Goal: Find specific page/section: Find specific page/section

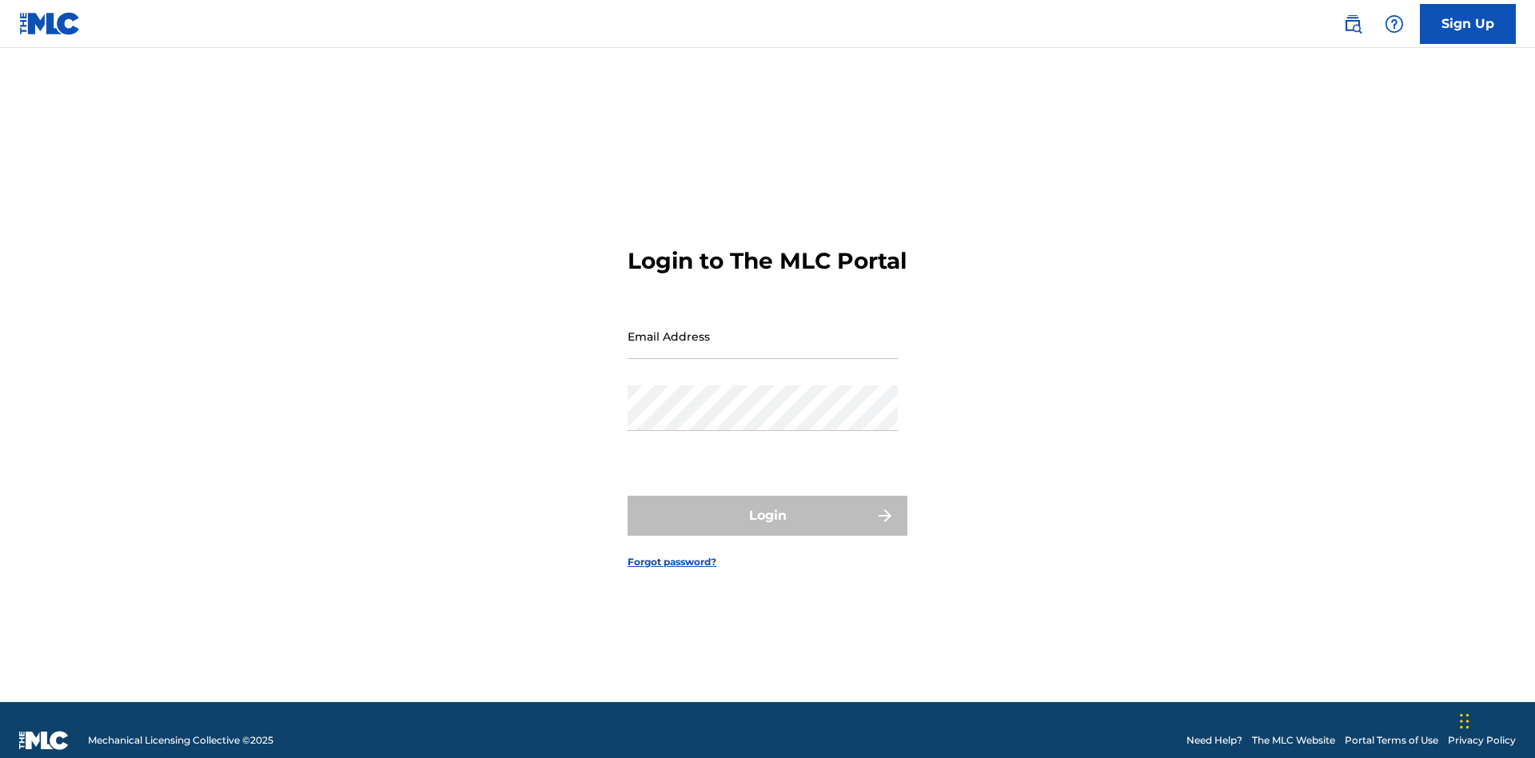
scroll to position [21, 0]
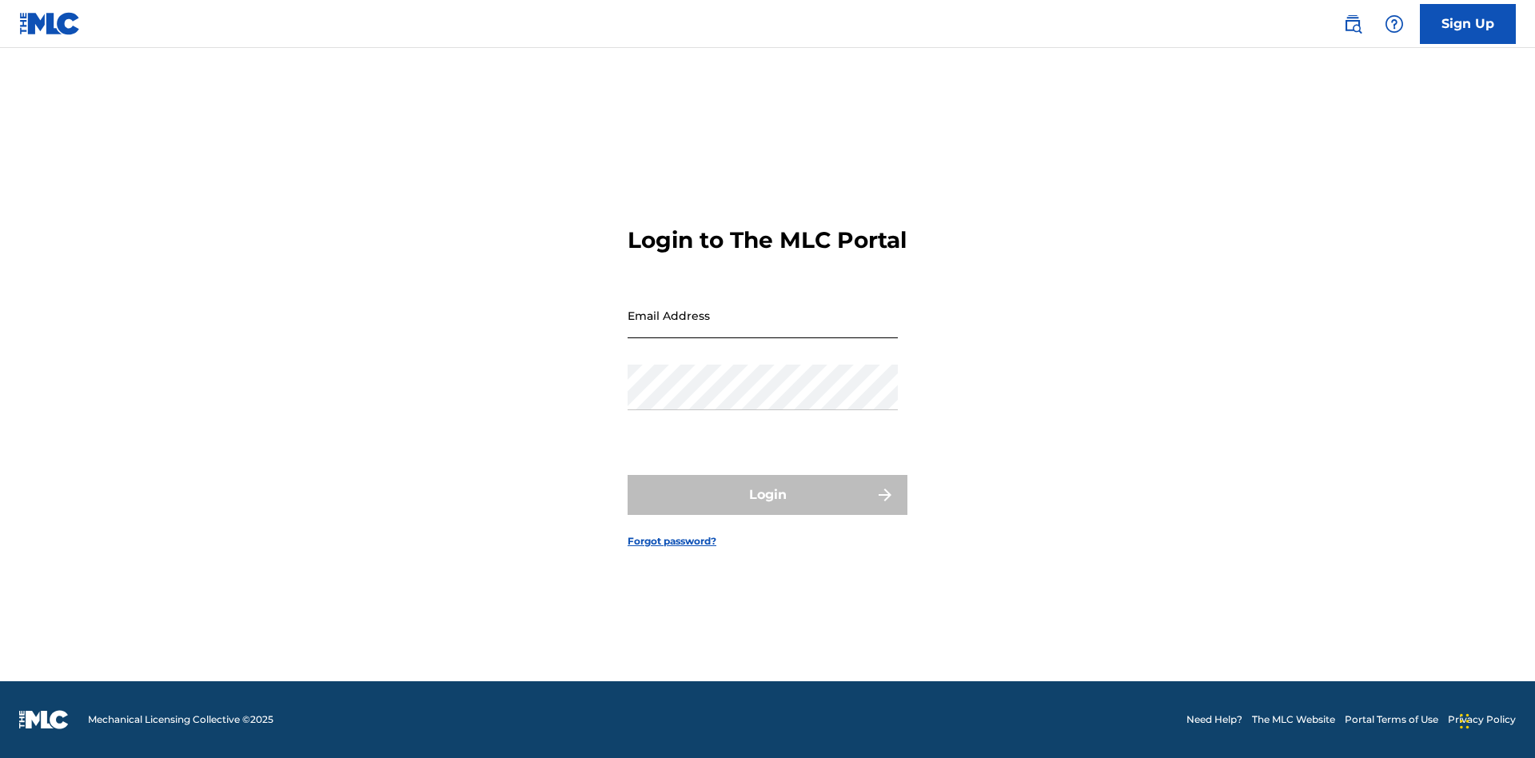
click at [763, 329] on input "Email Address" at bounding box center [763, 316] width 270 height 46
type input "Duke.McTesterson@gmail.com"
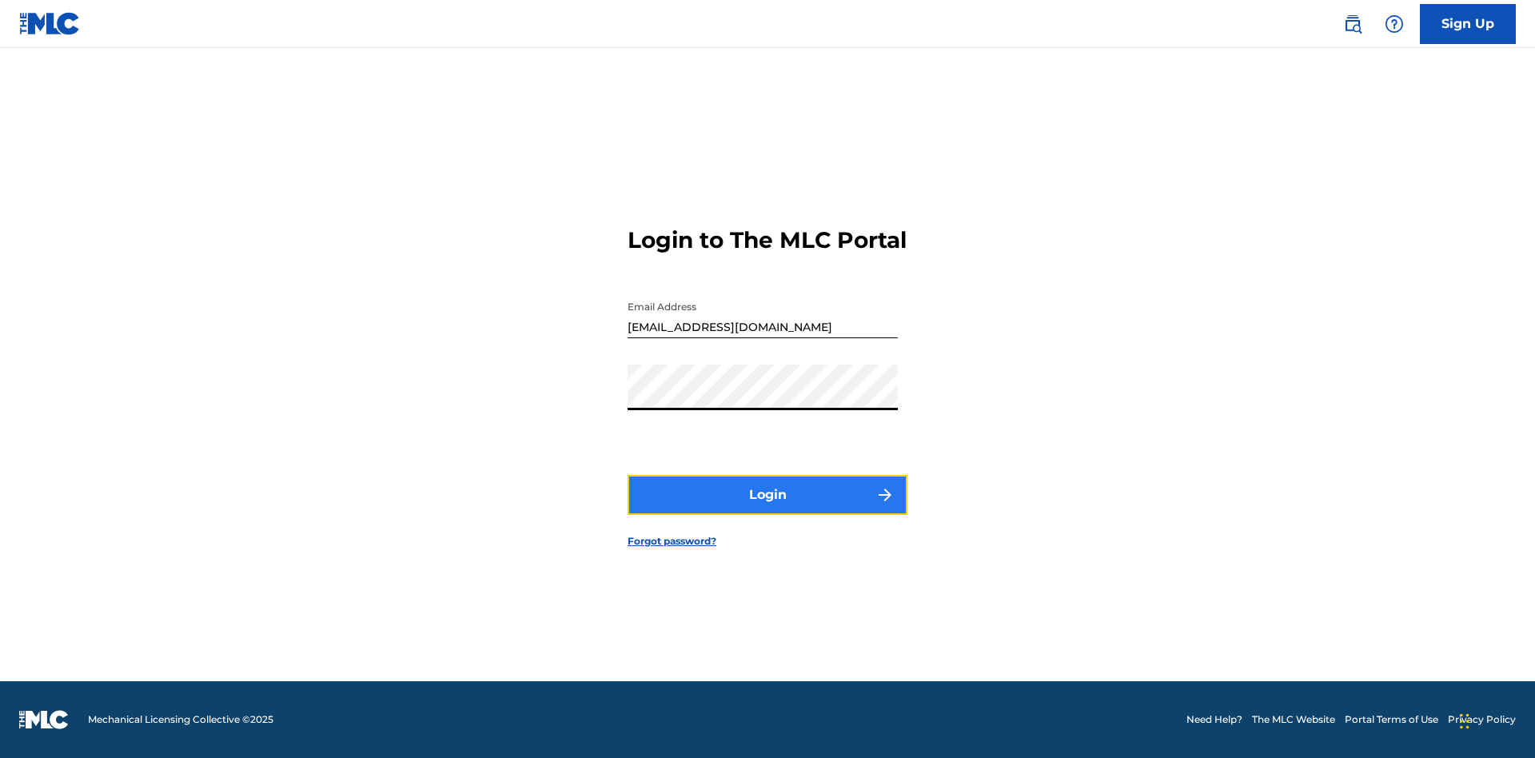
click at [768, 509] on button "Login" at bounding box center [768, 495] width 280 height 40
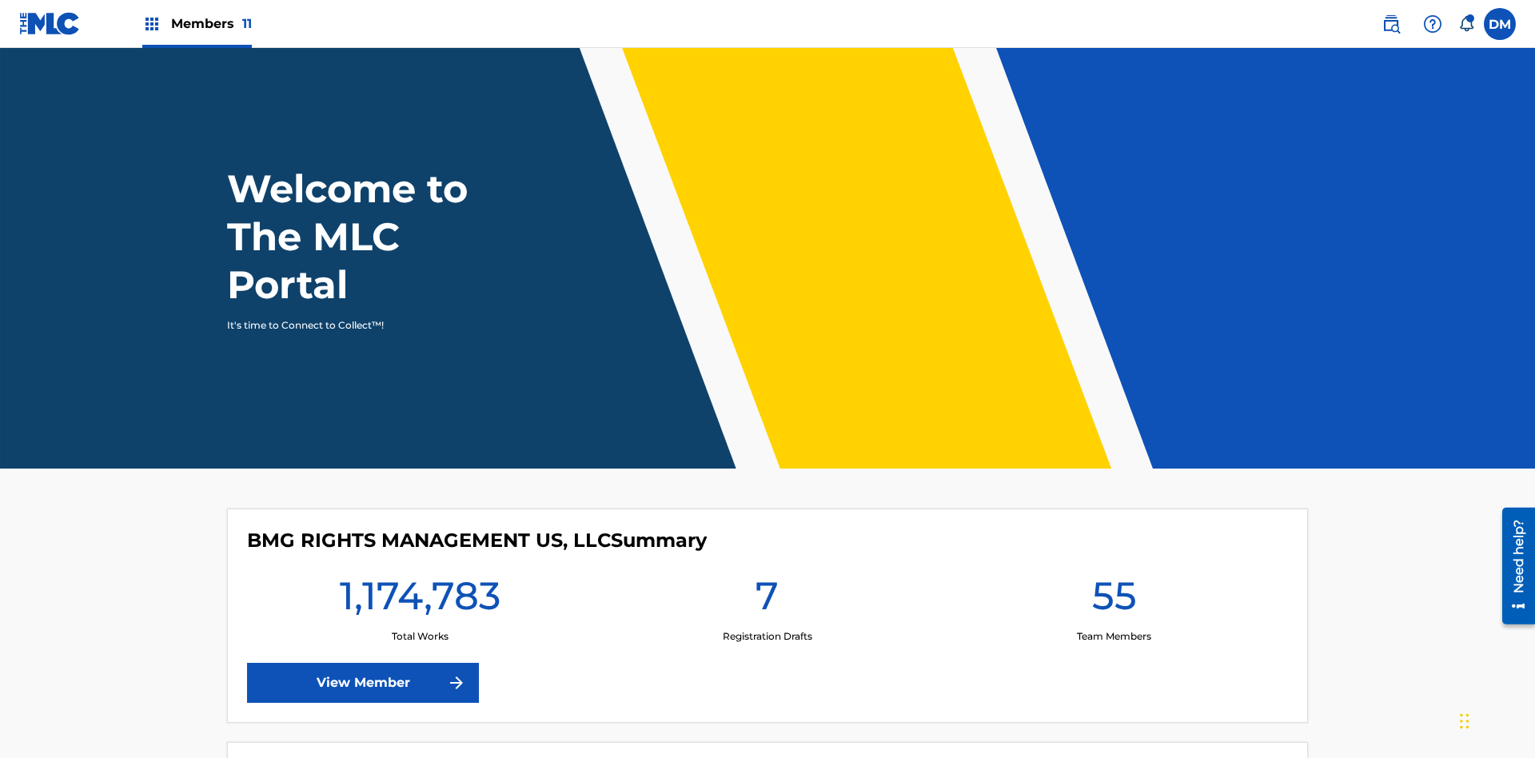
click at [197, 23] on span "Members 11" at bounding box center [211, 23] width 81 height 18
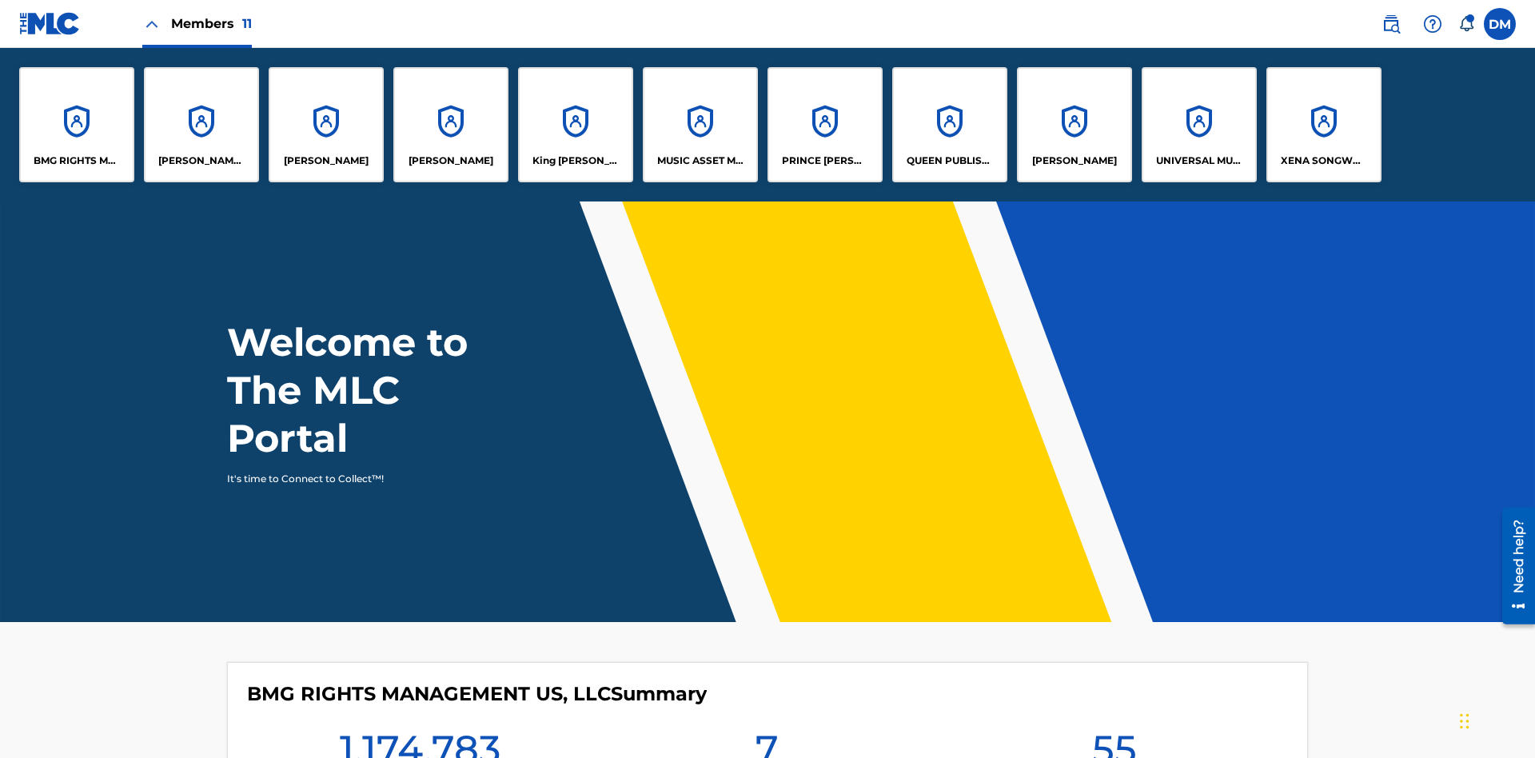
scroll to position [58, 0]
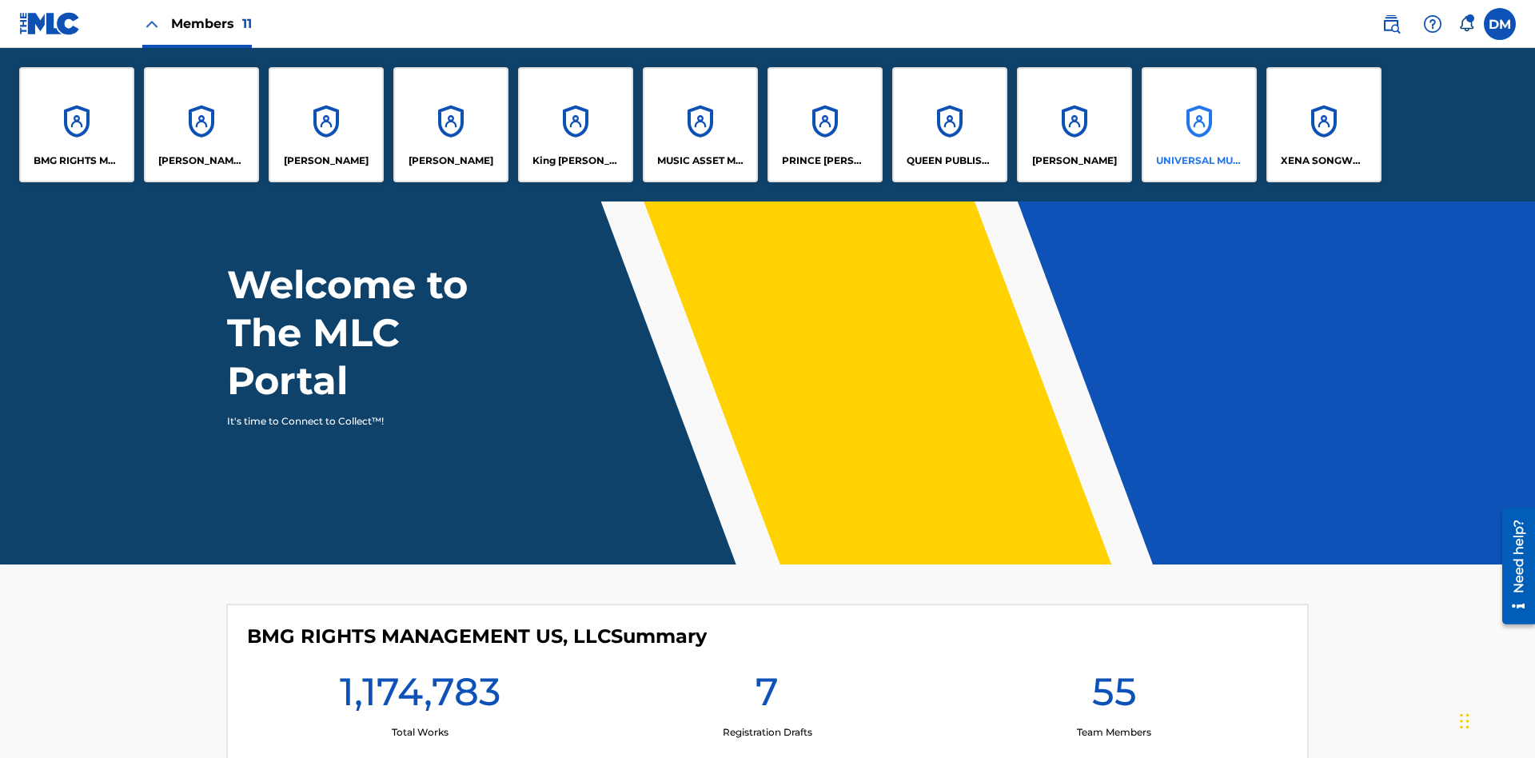
click at [1199, 161] on p "UNIVERSAL MUSIC PUB GROUP" at bounding box center [1199, 161] width 87 height 14
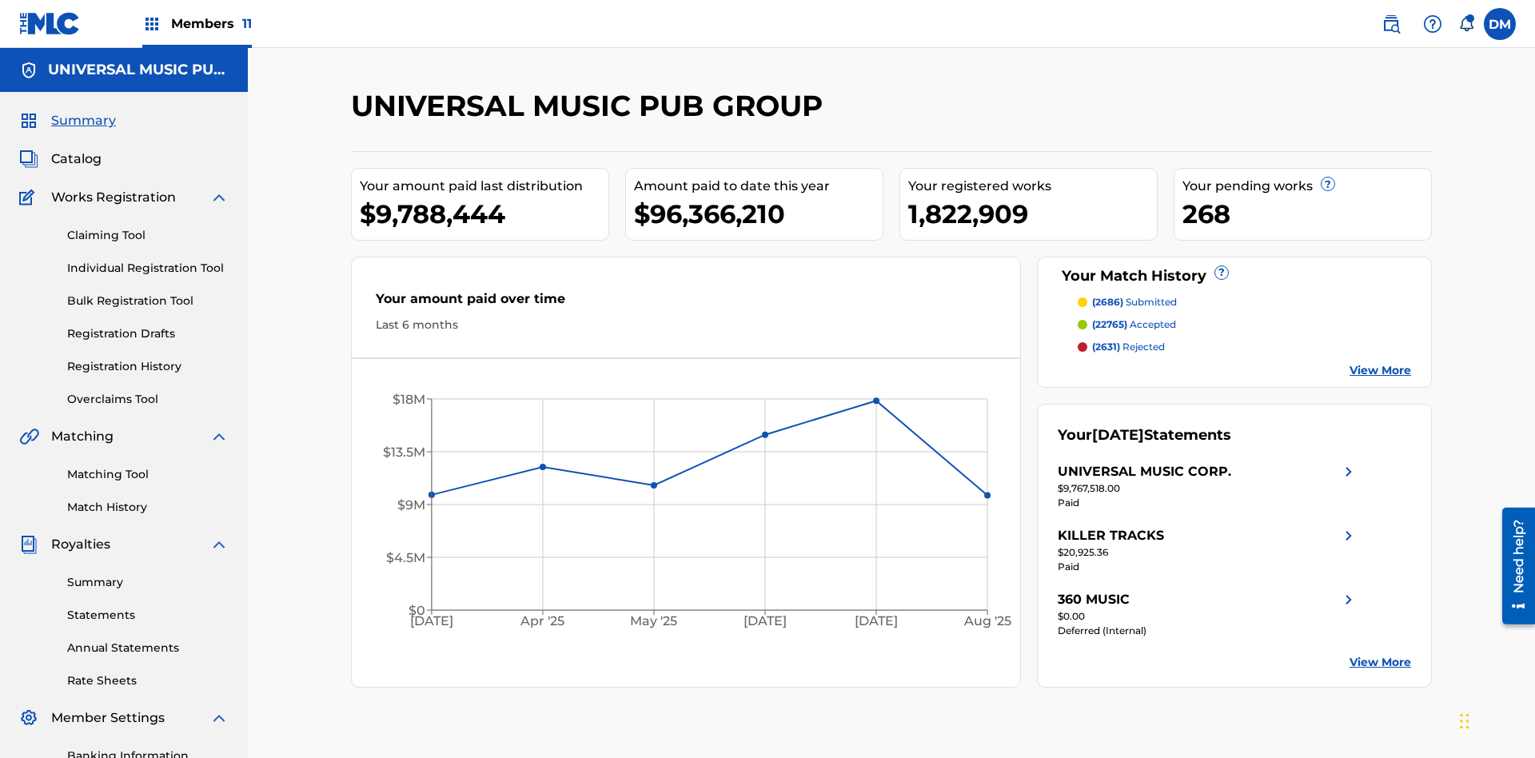
scroll to position [15, 0]
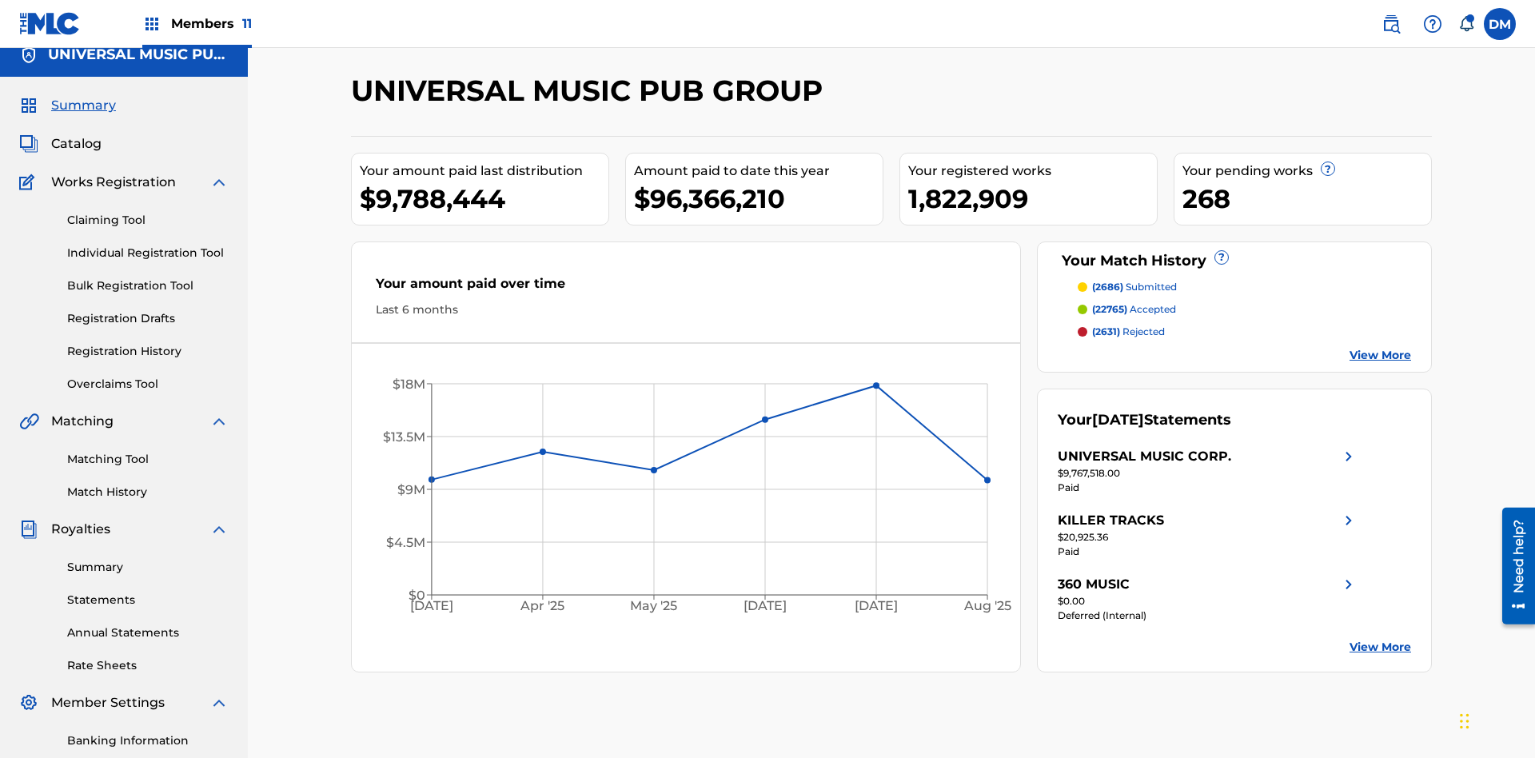
click at [82, 106] on span "Summary" at bounding box center [83, 105] width 65 height 19
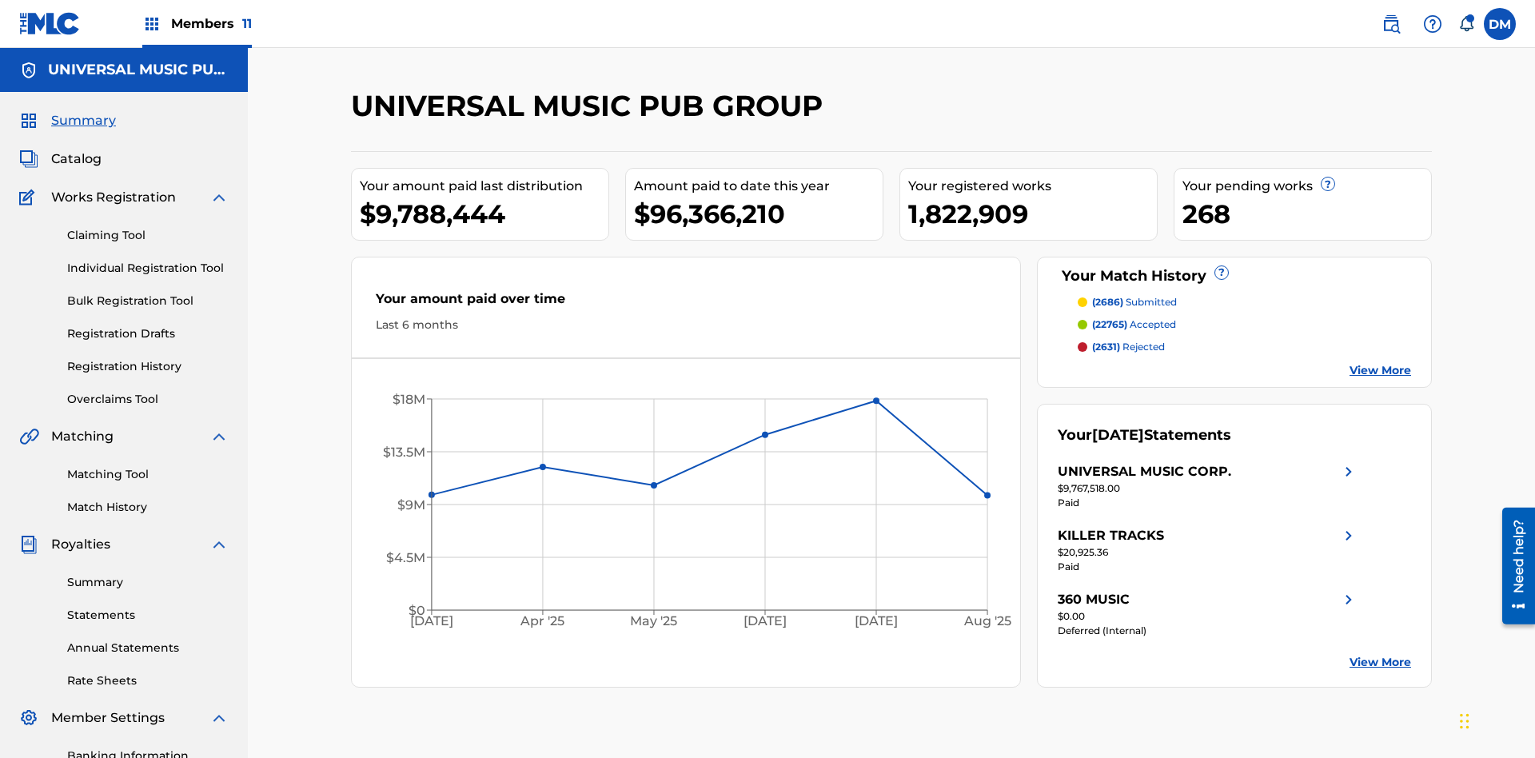
scroll to position [200, 0]
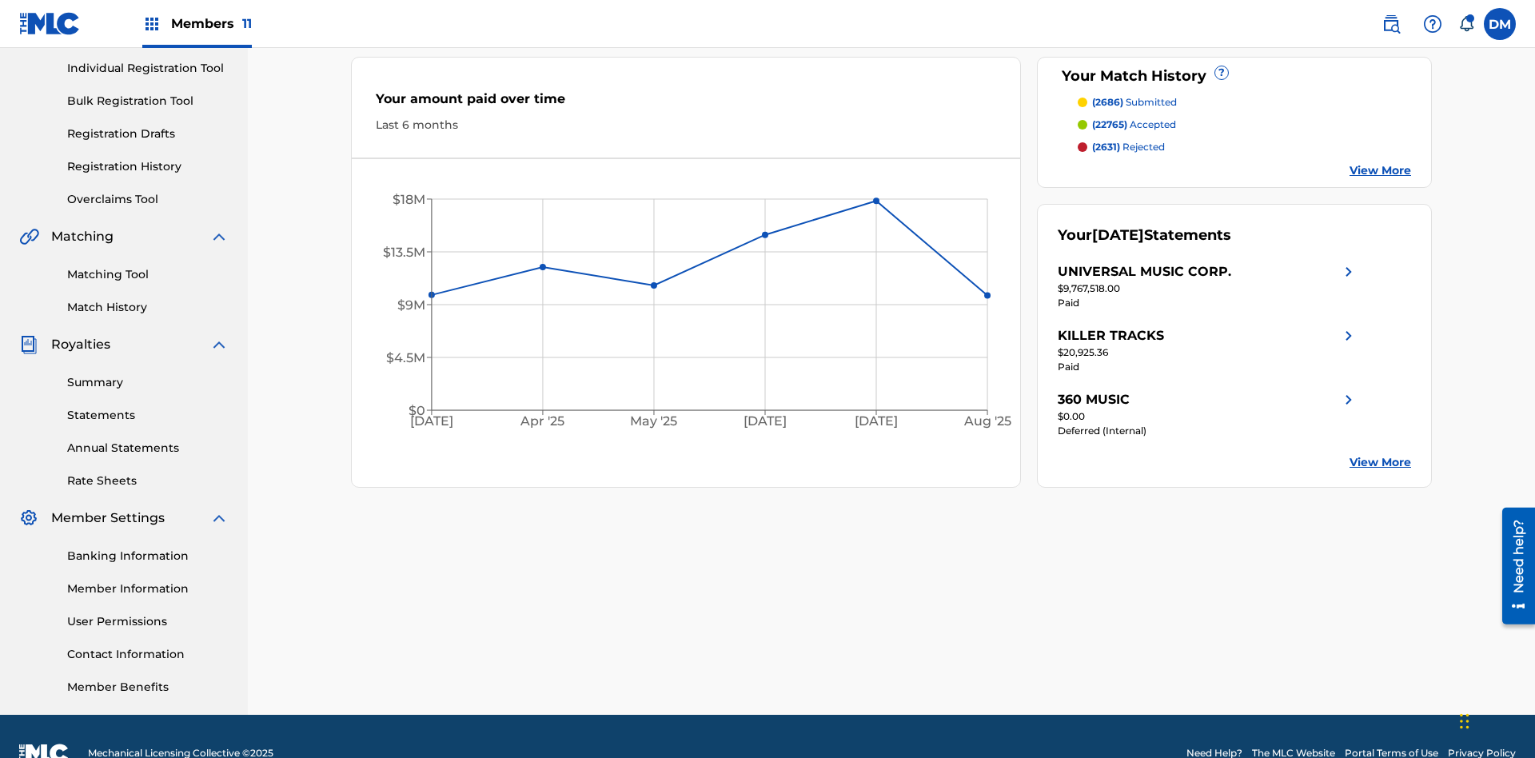
click at [1107, 102] on span "(2686)" at bounding box center [1107, 102] width 31 height 12
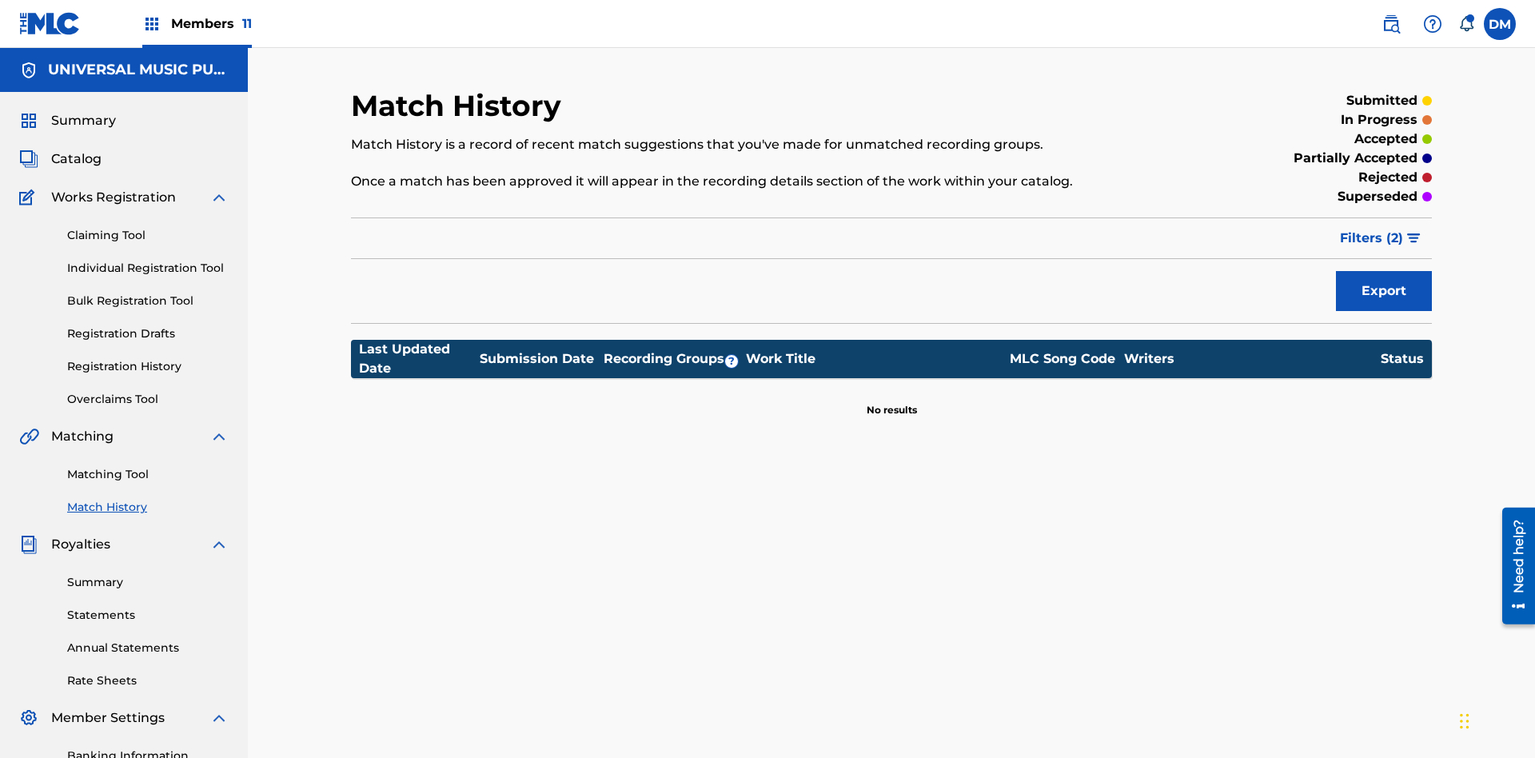
scroll to position [15, 0]
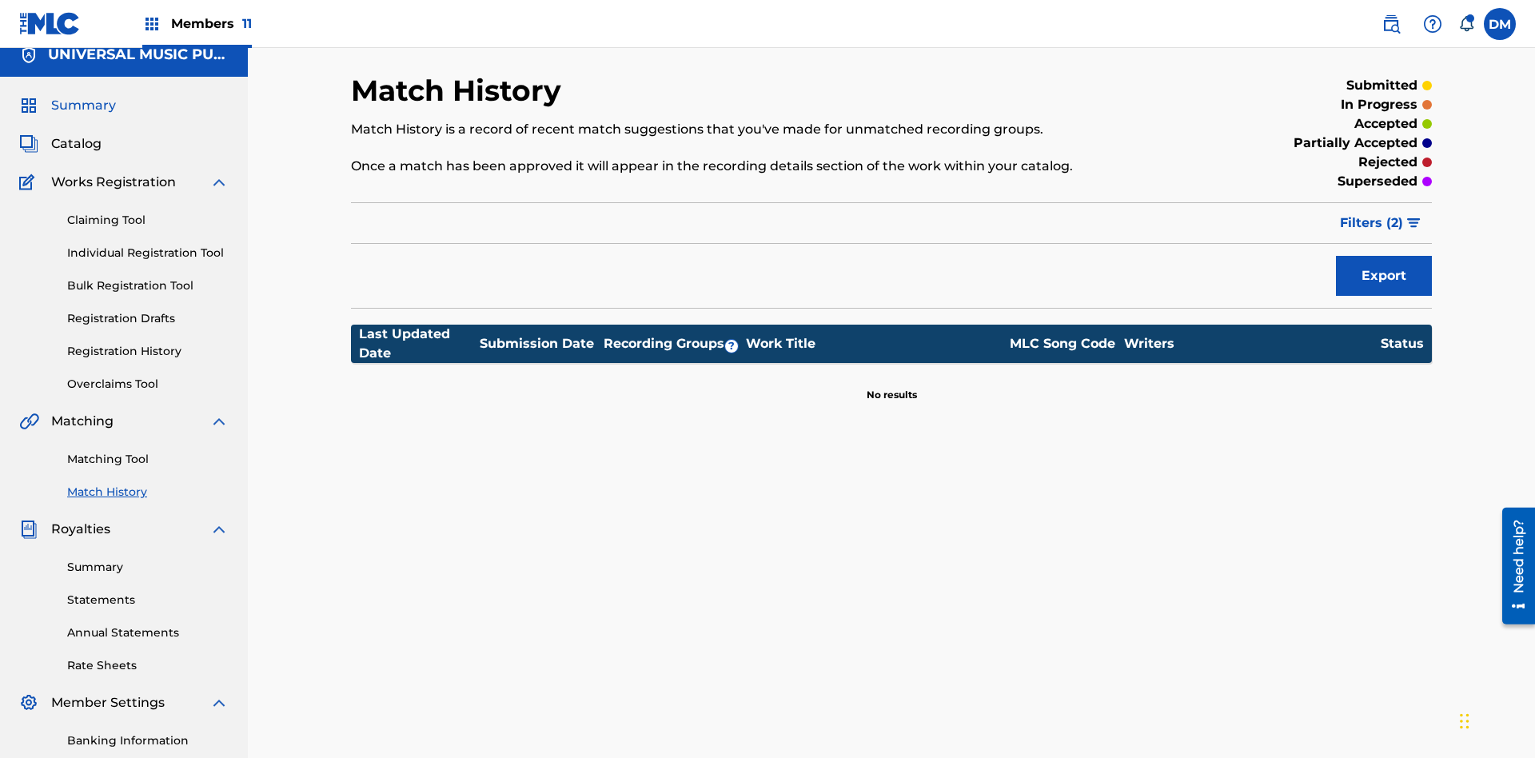
click at [82, 106] on span "Summary" at bounding box center [83, 105] width 65 height 19
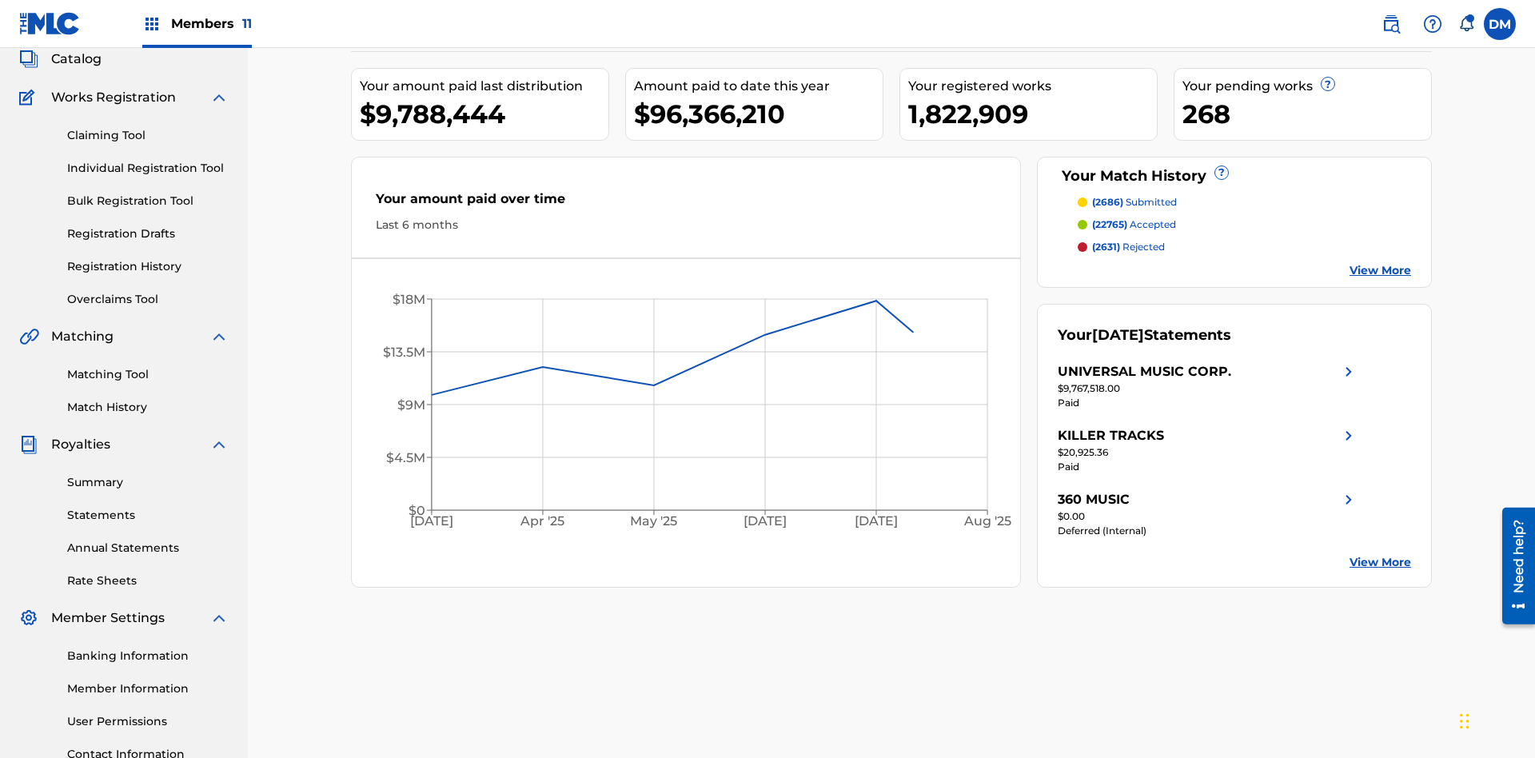
scroll to position [54, 0]
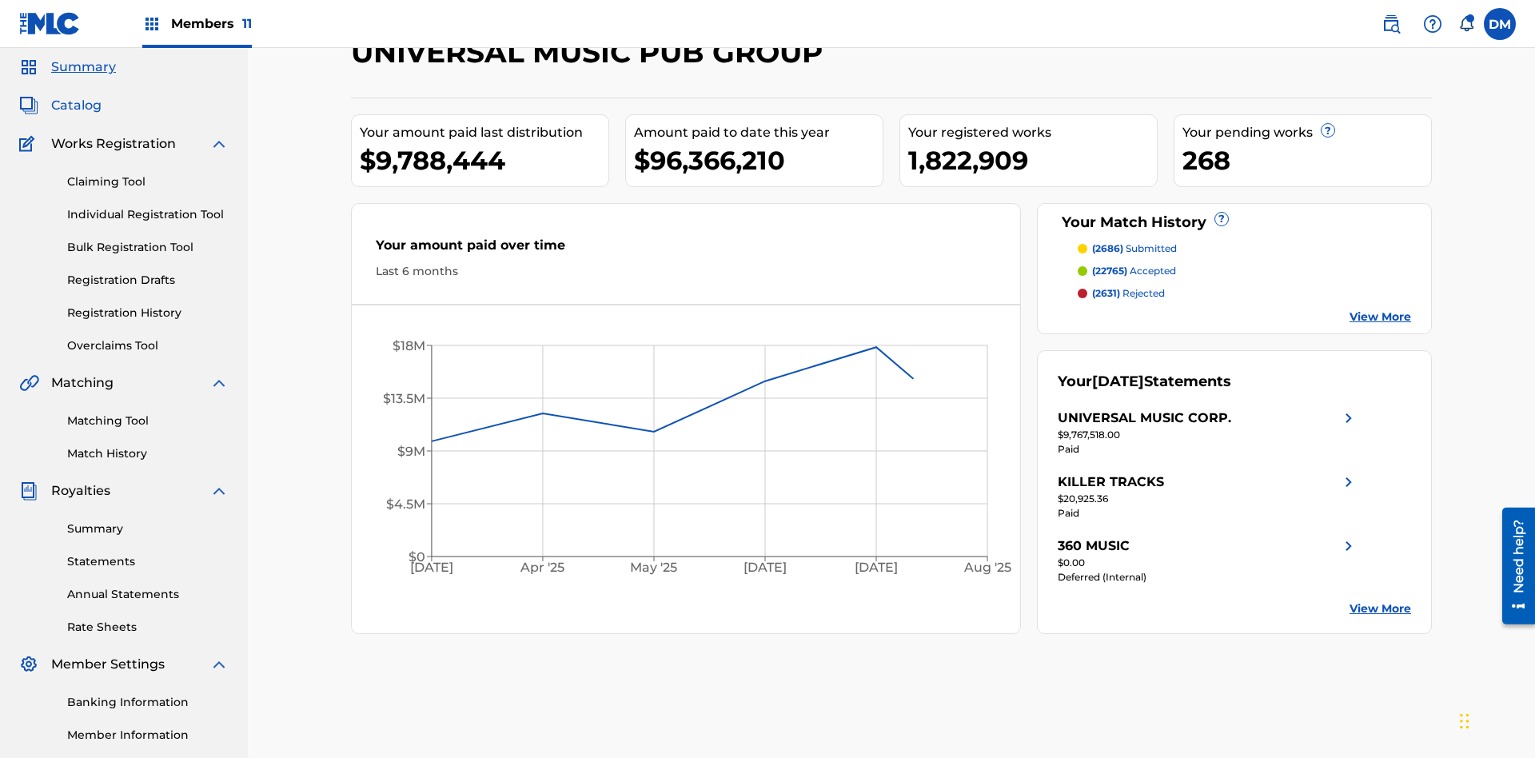
click at [76, 106] on span "Catalog" at bounding box center [76, 105] width 50 height 19
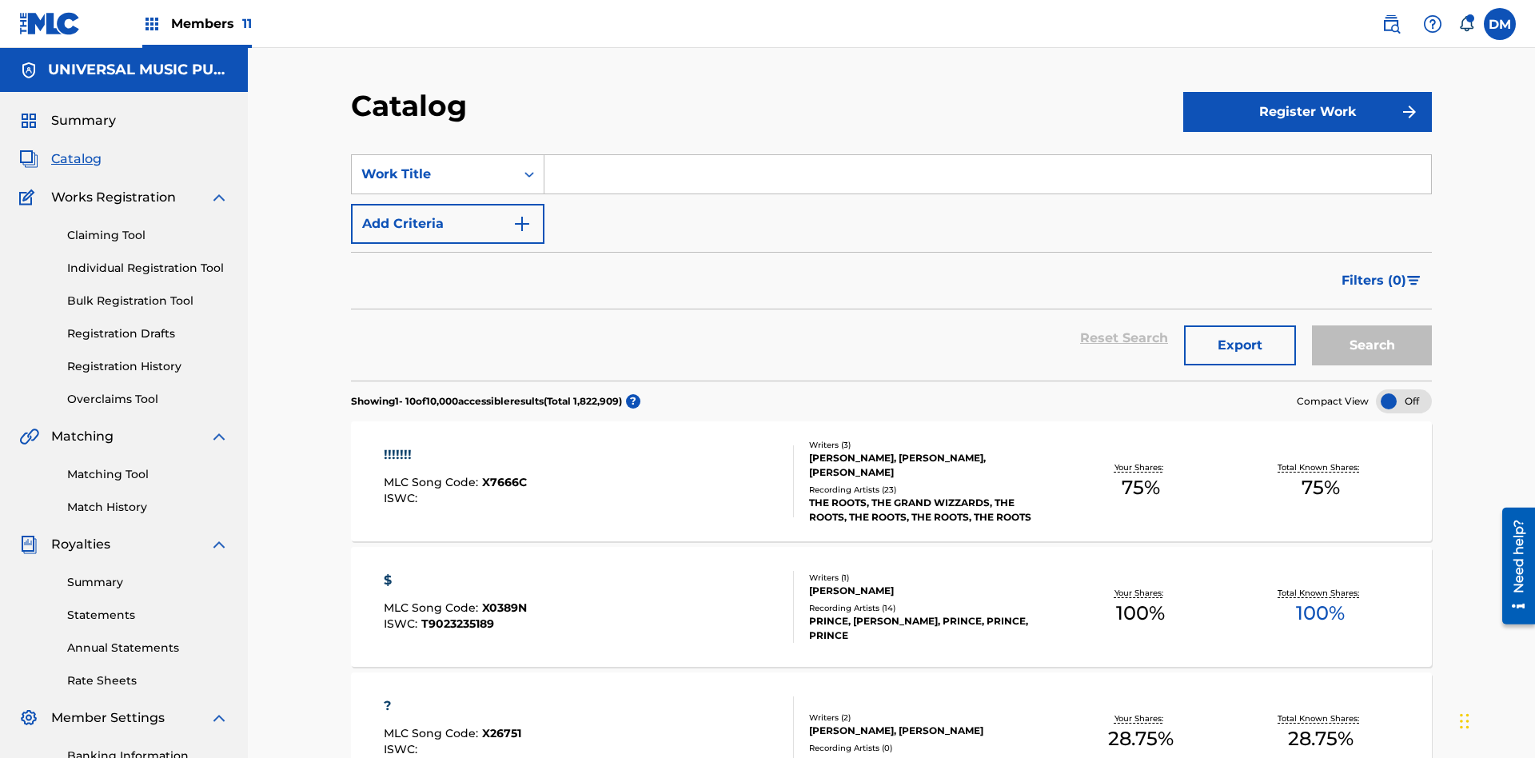
scroll to position [298, 0]
